Goal: Task Accomplishment & Management: Complete application form

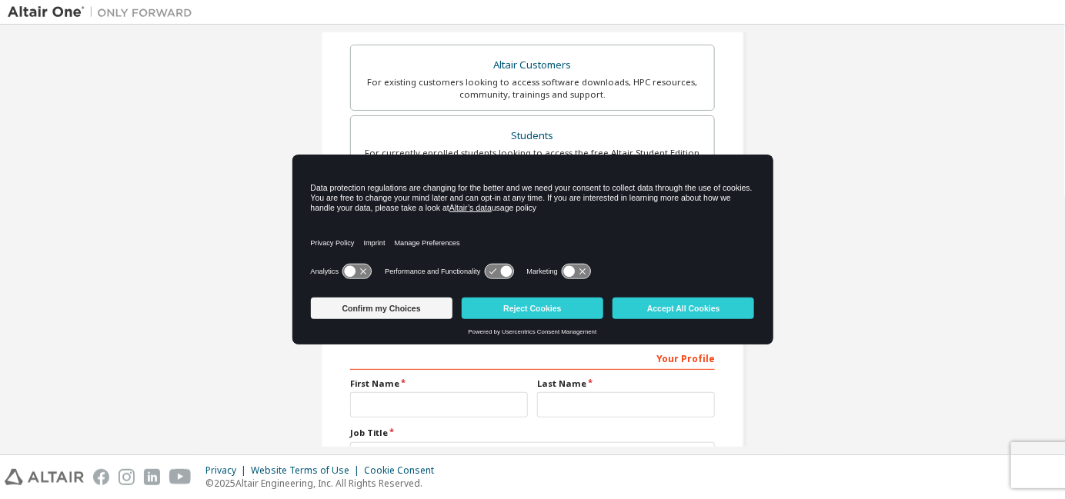
scroll to position [254, 0]
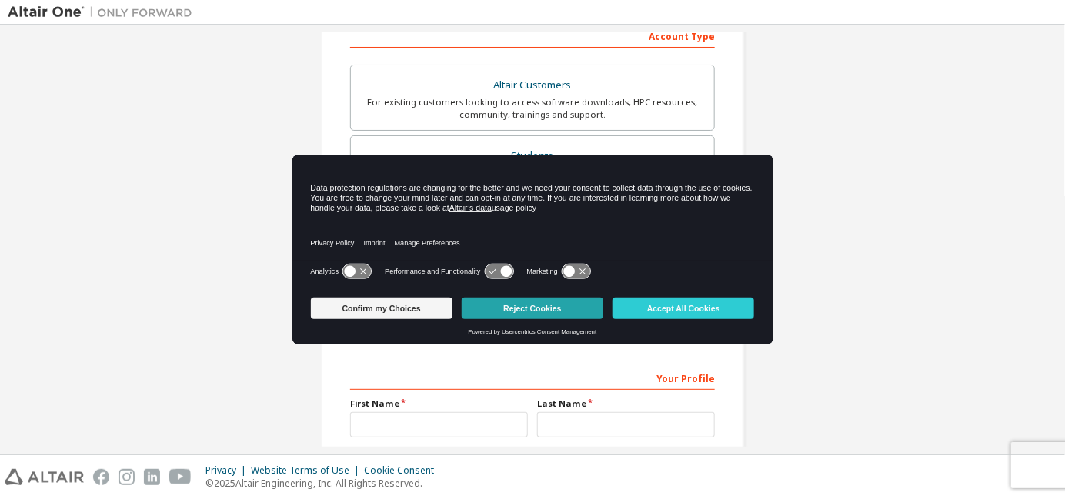
click at [529, 302] on button "Reject Cookies" at bounding box center [533, 309] width 142 height 22
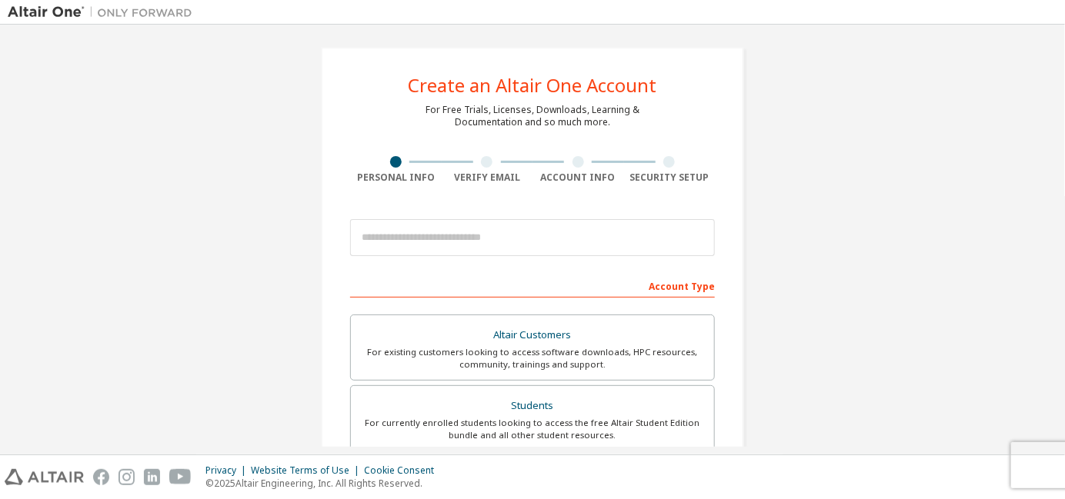
scroll to position [2, 0]
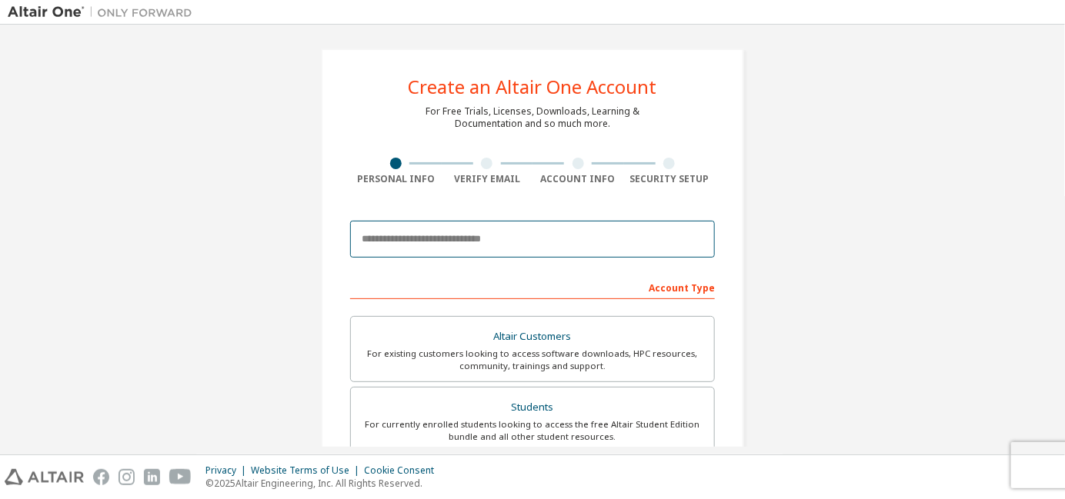
click at [518, 250] on input "email" at bounding box center [532, 239] width 365 height 37
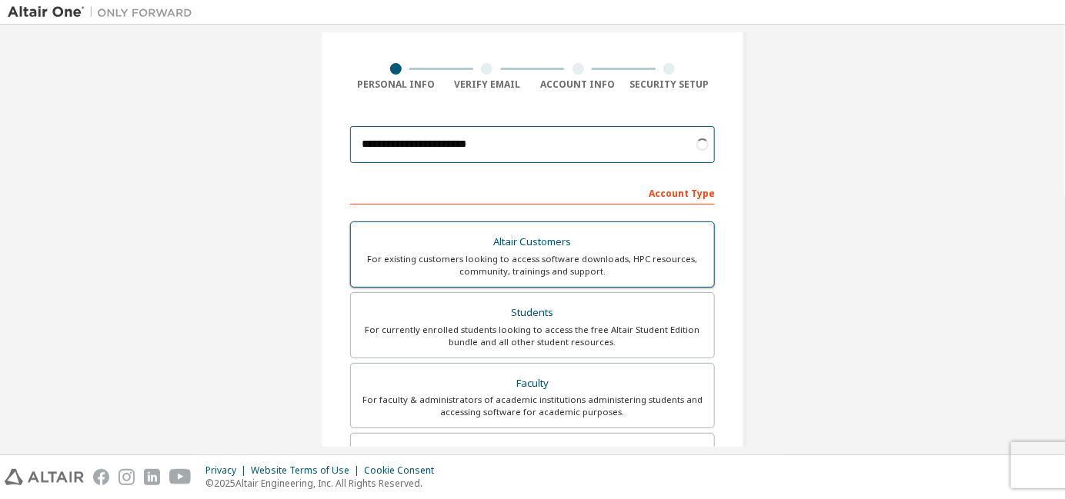
scroll to position [98, 0]
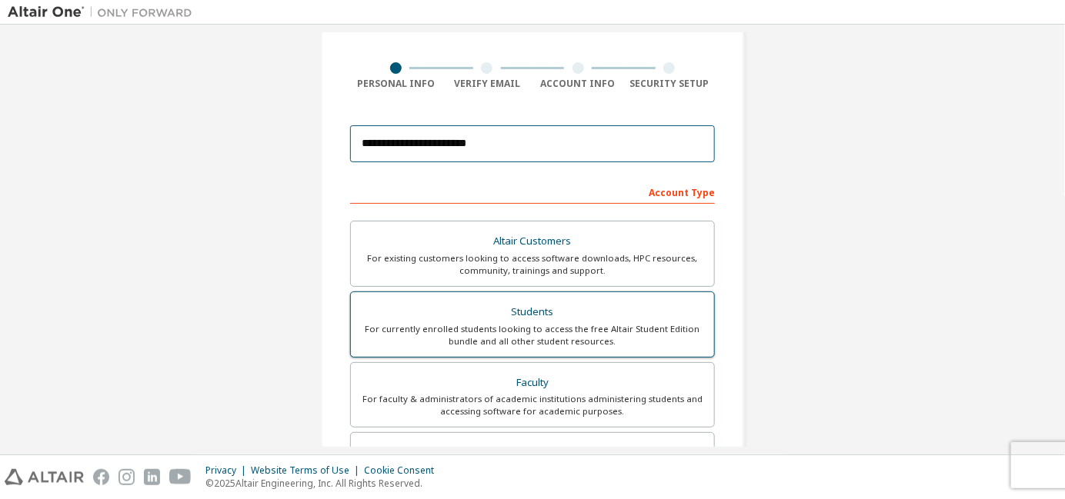
type input "**********"
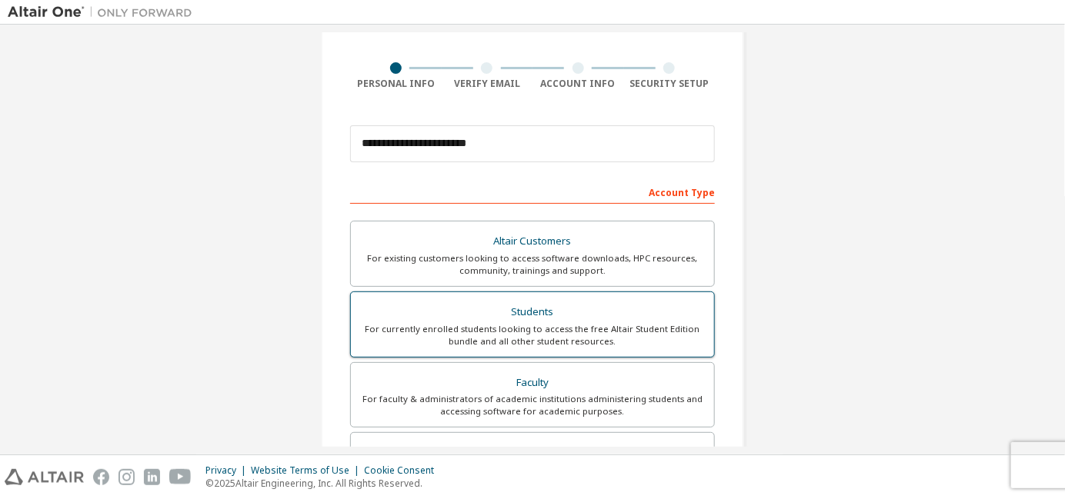
click at [591, 323] on div "For currently enrolled students looking to access the free Altair Student Editi…" at bounding box center [532, 335] width 345 height 25
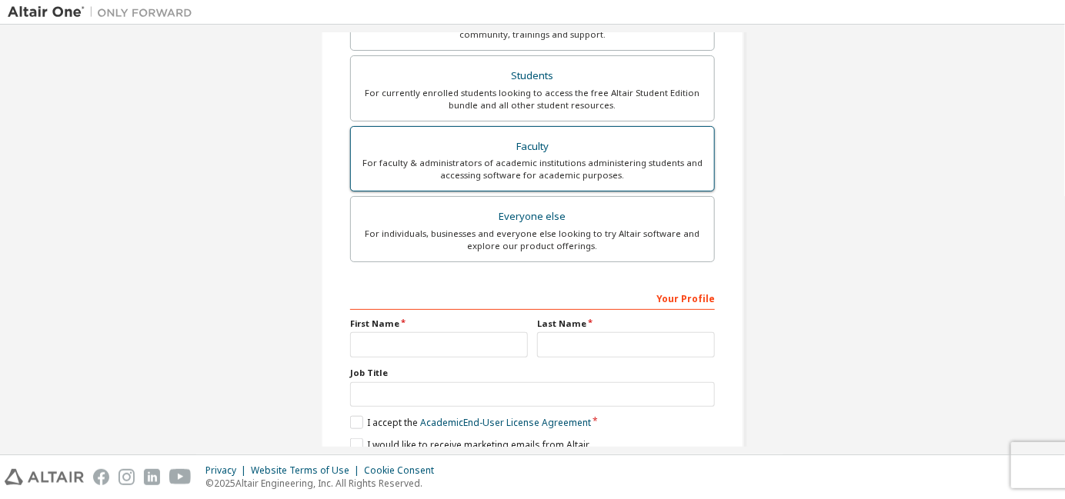
scroll to position [345, 0]
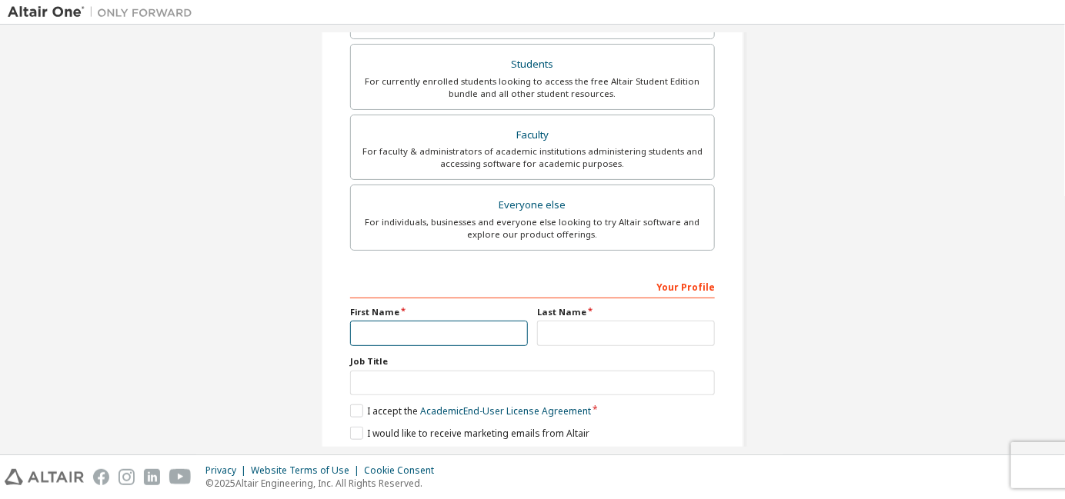
click at [426, 339] on input "text" at bounding box center [439, 333] width 178 height 25
type input "******"
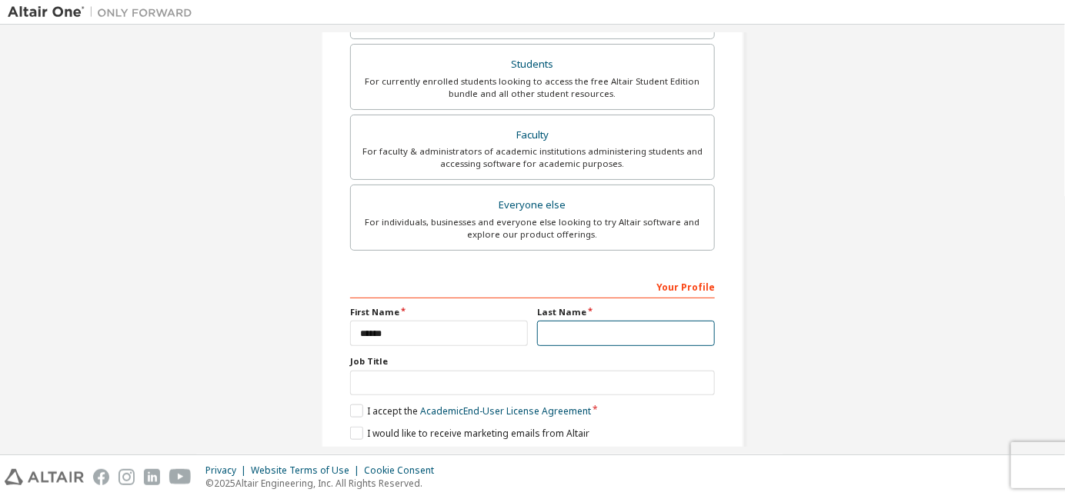
click at [547, 334] on input "text" at bounding box center [626, 333] width 178 height 25
type input "****"
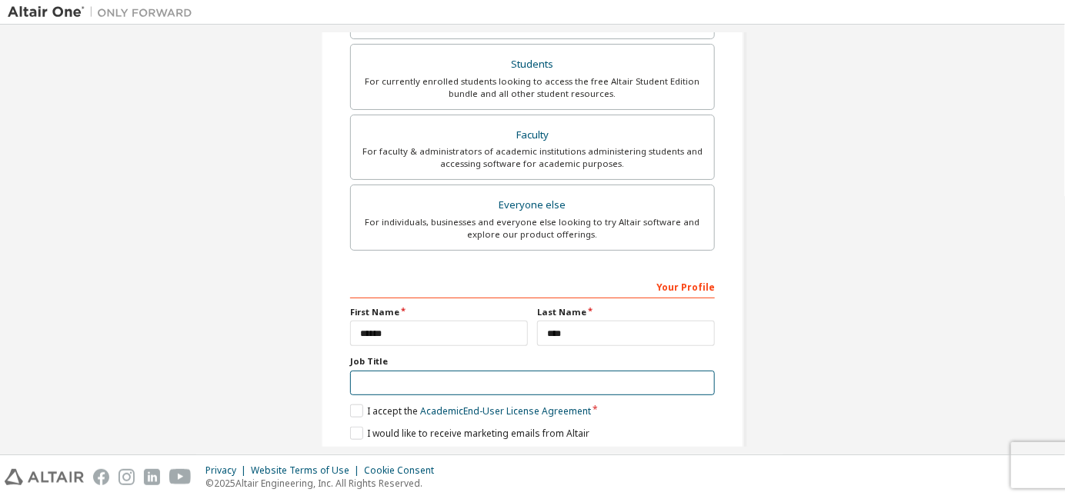
click at [521, 380] on input "text" at bounding box center [532, 383] width 365 height 25
type input "*******"
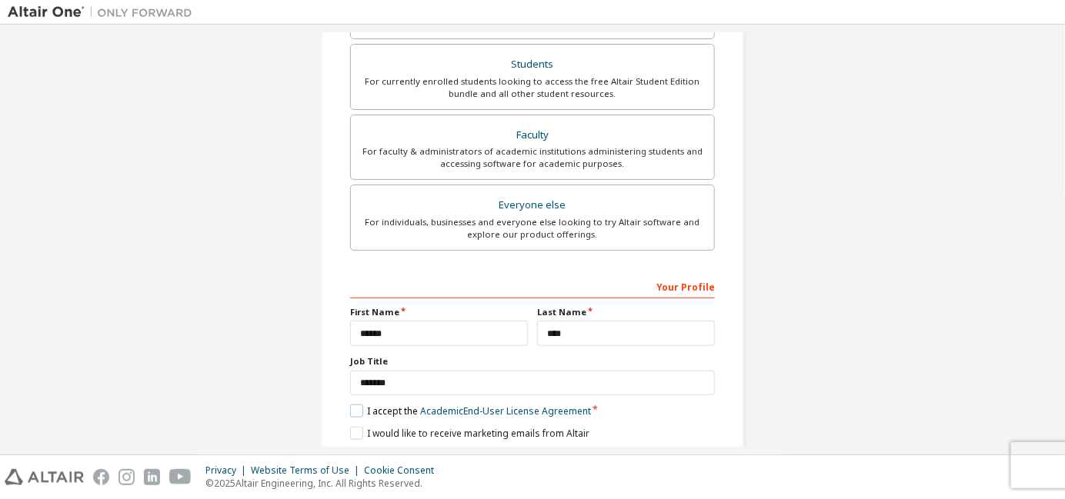
click at [358, 407] on label "I accept the Academic End-User License Agreement" at bounding box center [470, 411] width 241 height 13
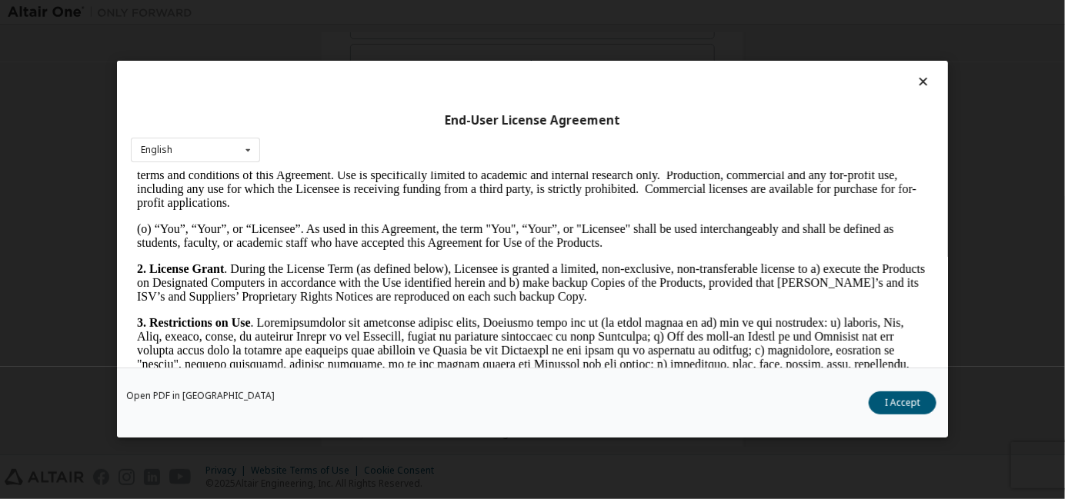
scroll to position [852, 0]
click at [903, 401] on button "I Accept" at bounding box center [902, 403] width 68 height 23
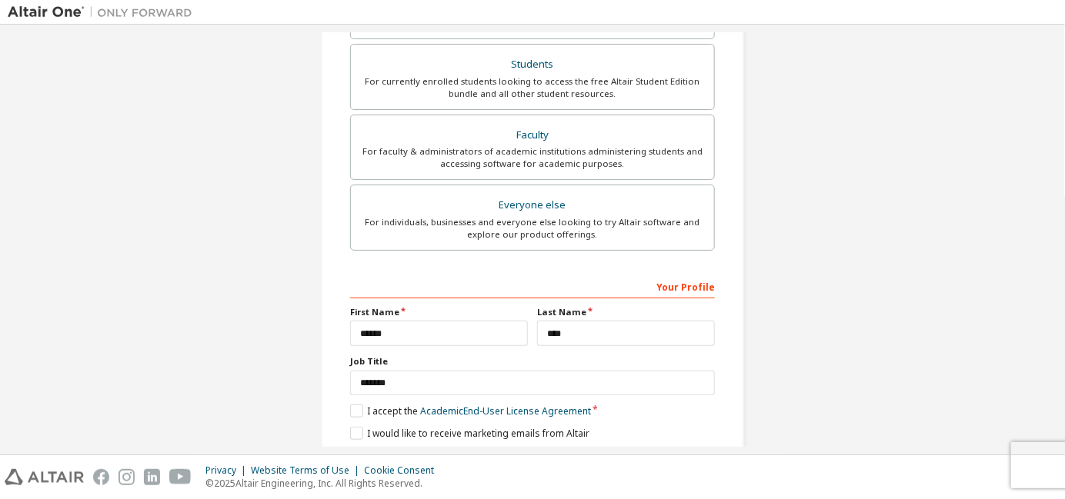
scroll to position [395, 0]
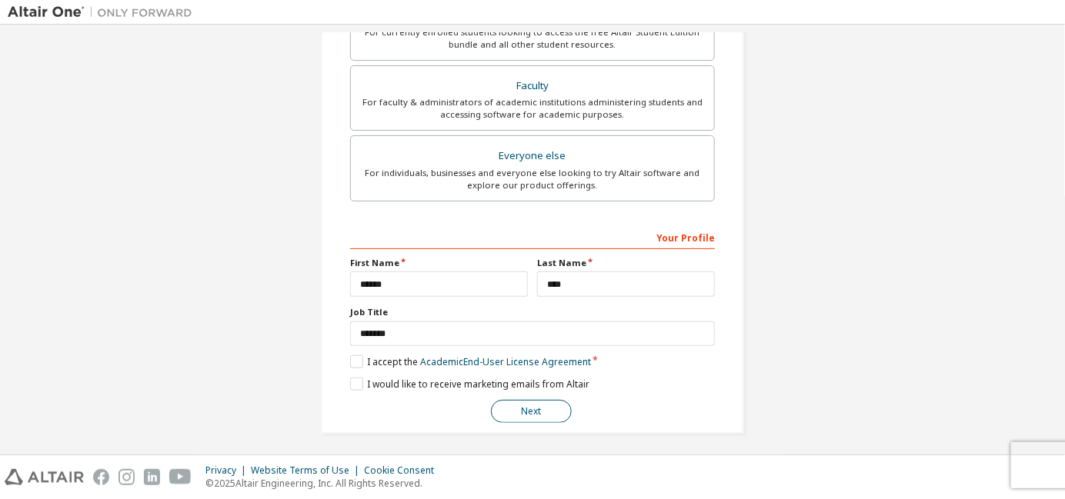
click at [533, 409] on button "Next" at bounding box center [531, 411] width 81 height 23
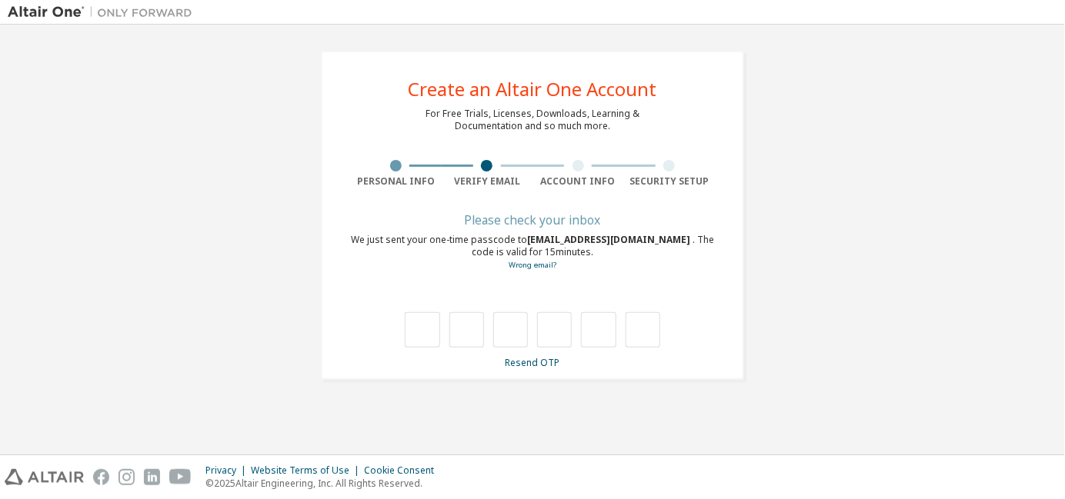
scroll to position [0, 0]
type input "*"
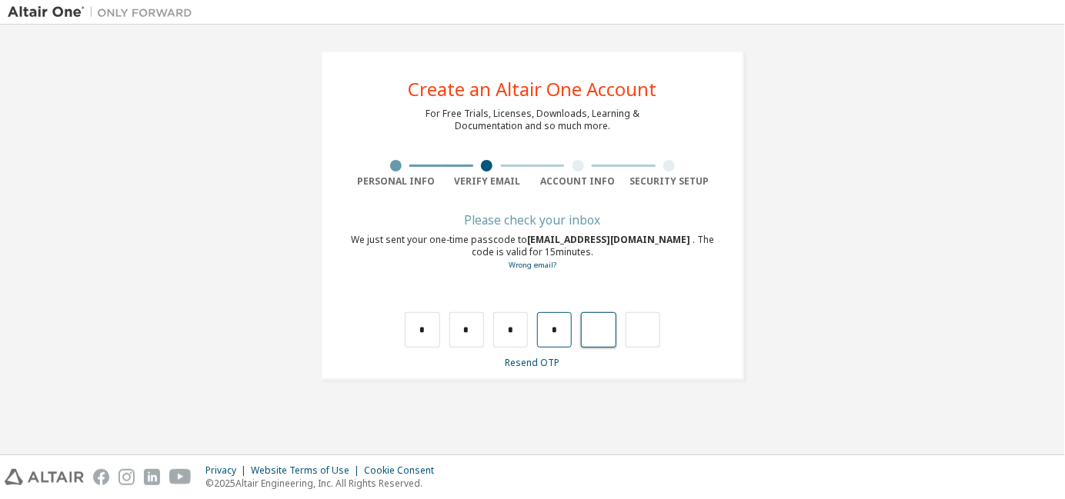
type input "*"
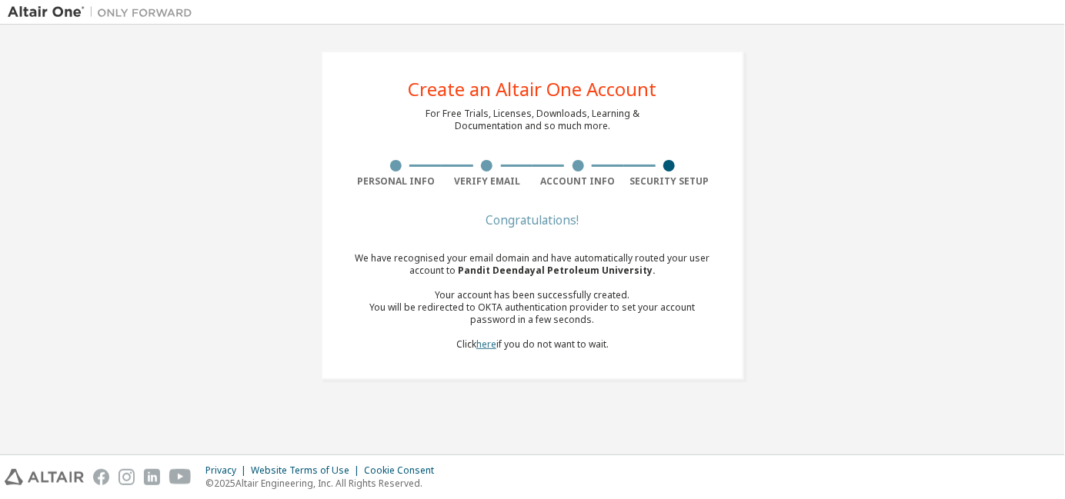
click at [485, 345] on link "here" at bounding box center [486, 344] width 20 height 13
